Goal: Find contact information: Find contact information

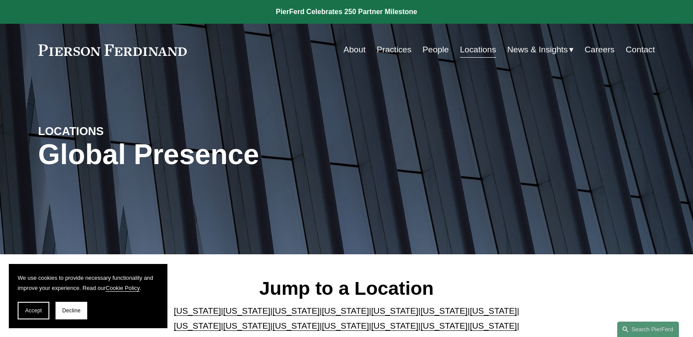
scroll to position [264, 0]
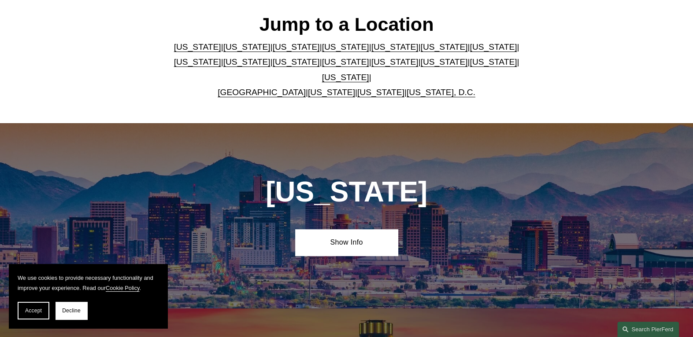
click at [420, 52] on link "[US_STATE]" at bounding box center [443, 46] width 47 height 9
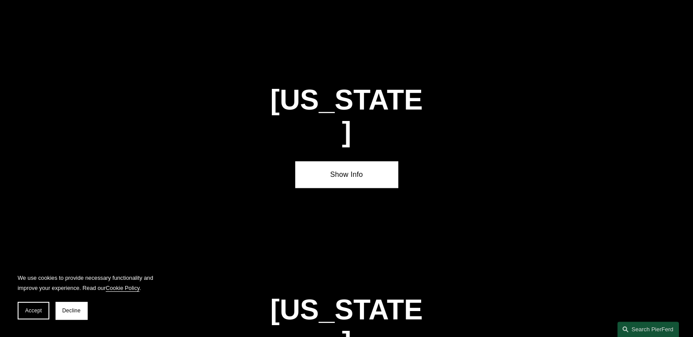
scroll to position [1308, 0]
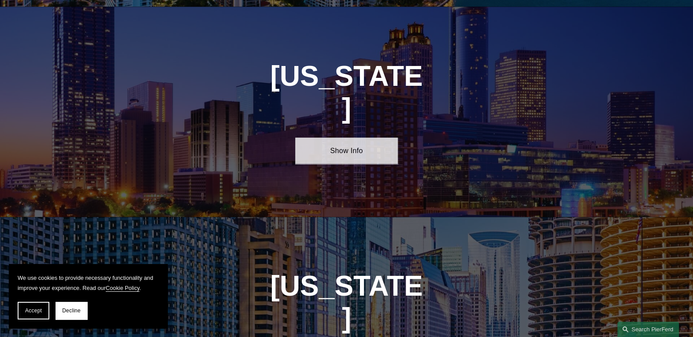
click at [329, 138] on link "Show Info" at bounding box center [346, 151] width 103 height 26
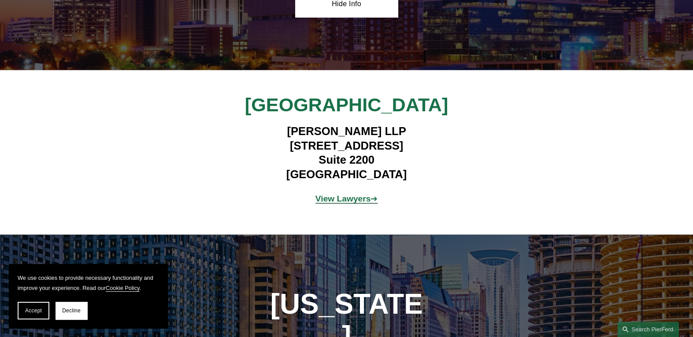
scroll to position [1440, 0]
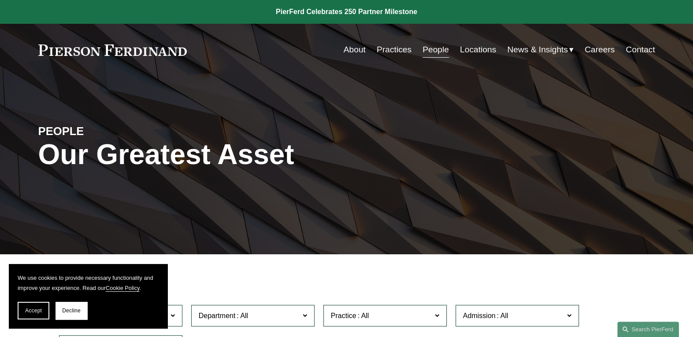
click at [263, 224] on div "PEOPLE Our Greatest Asset" at bounding box center [346, 165] width 693 height 133
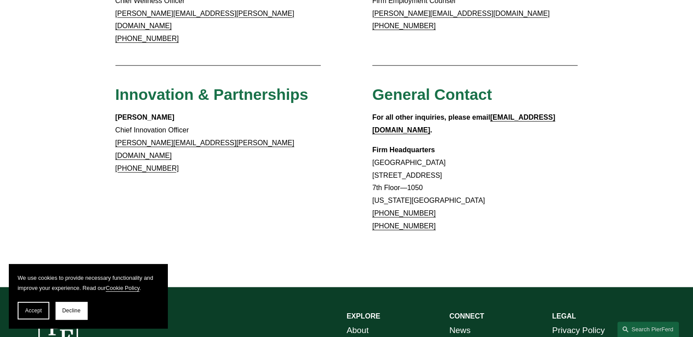
scroll to position [757, 0]
